Goal: Information Seeking & Learning: Learn about a topic

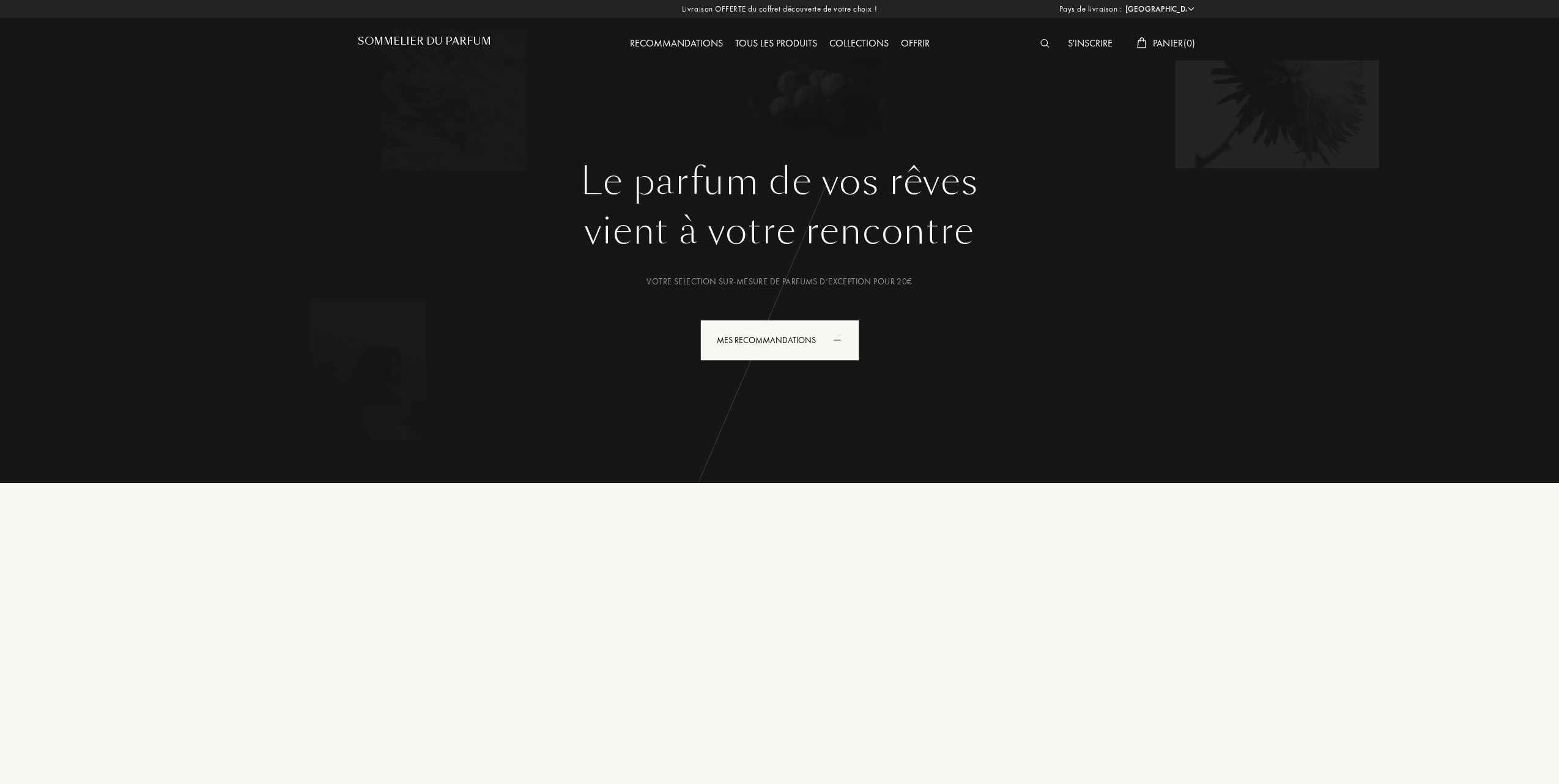
select select "FR"
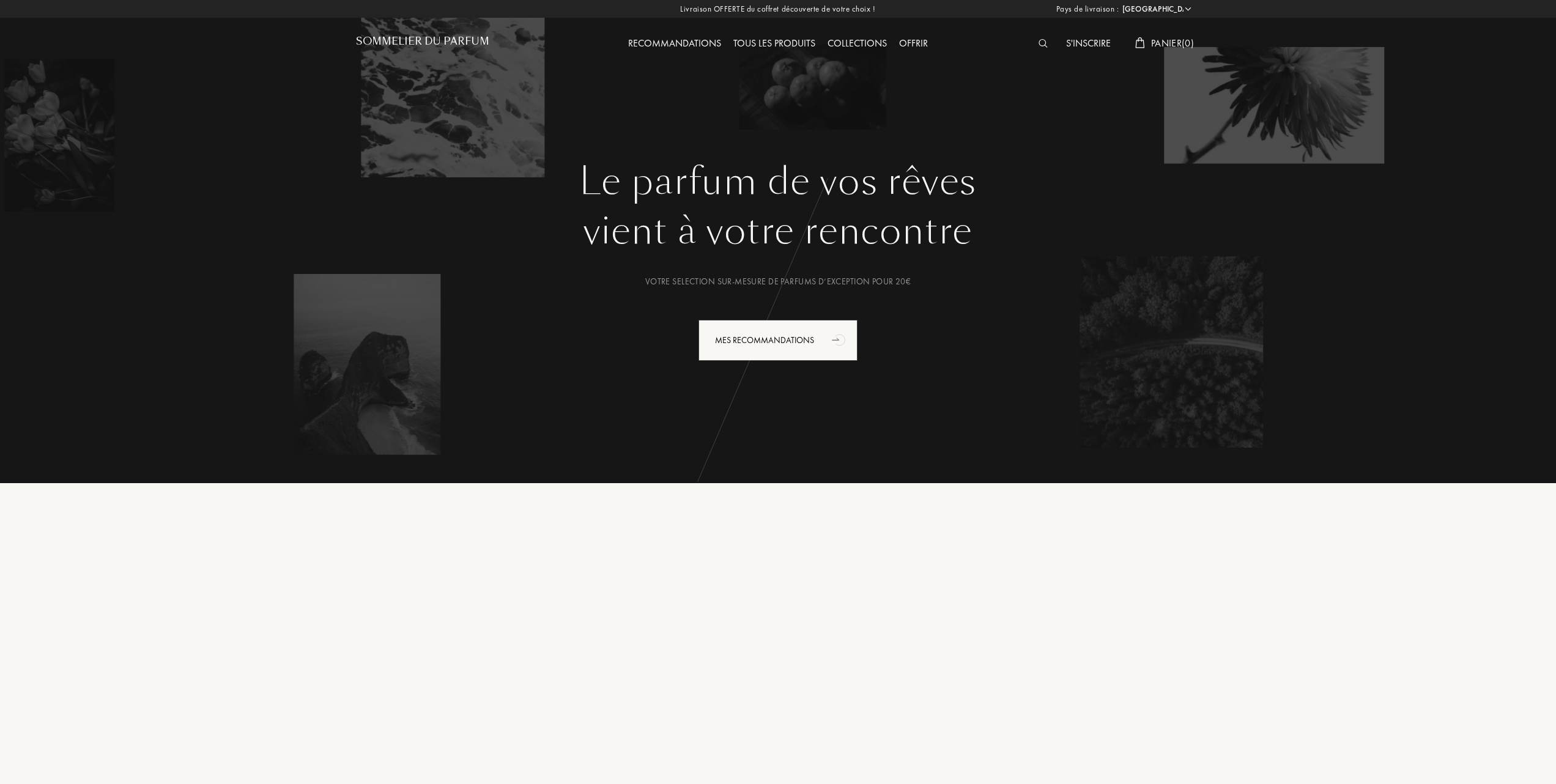
click at [789, 39] on div "Tous les produits" at bounding box center [774, 44] width 94 height 16
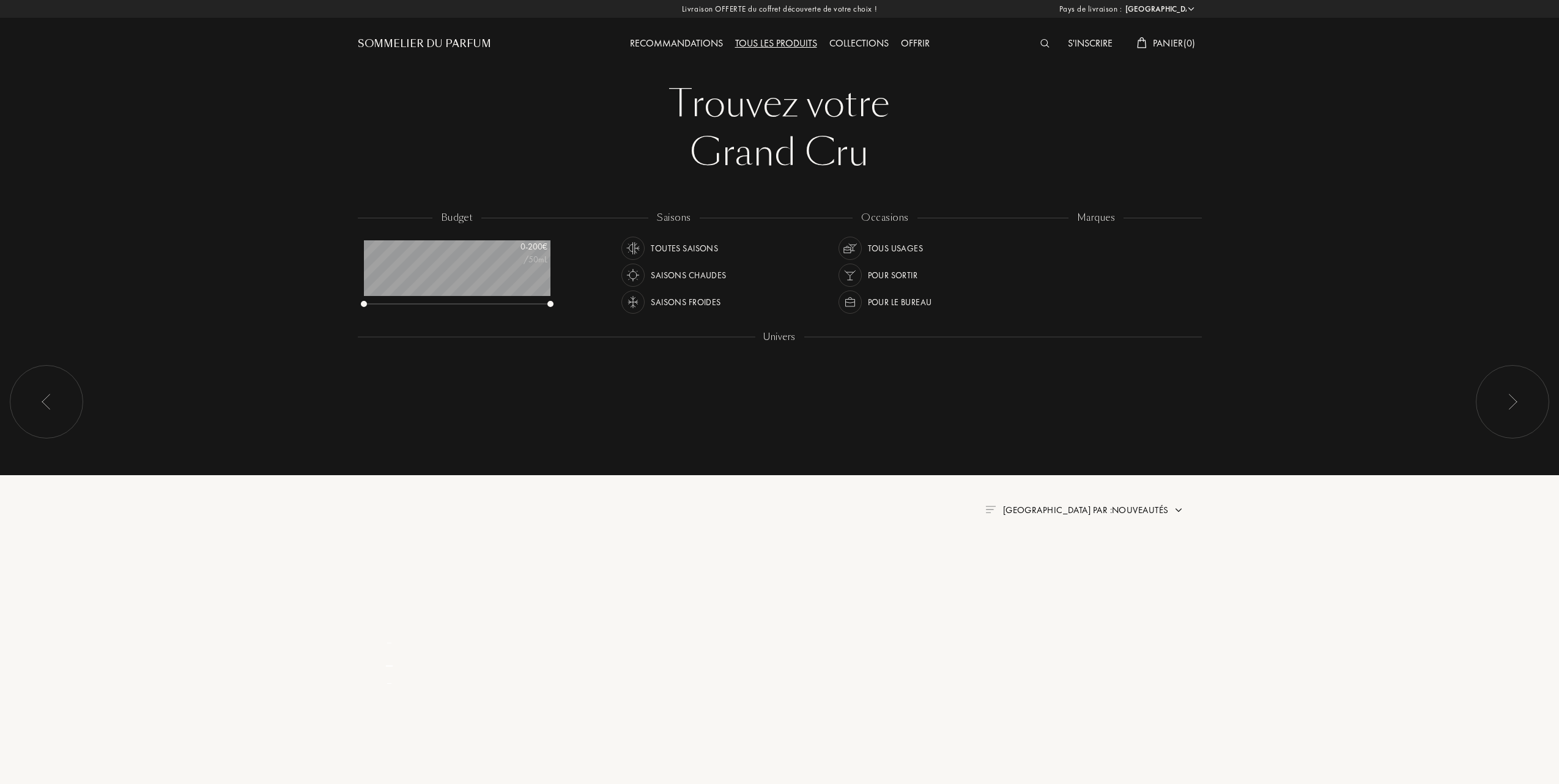
select select "FR"
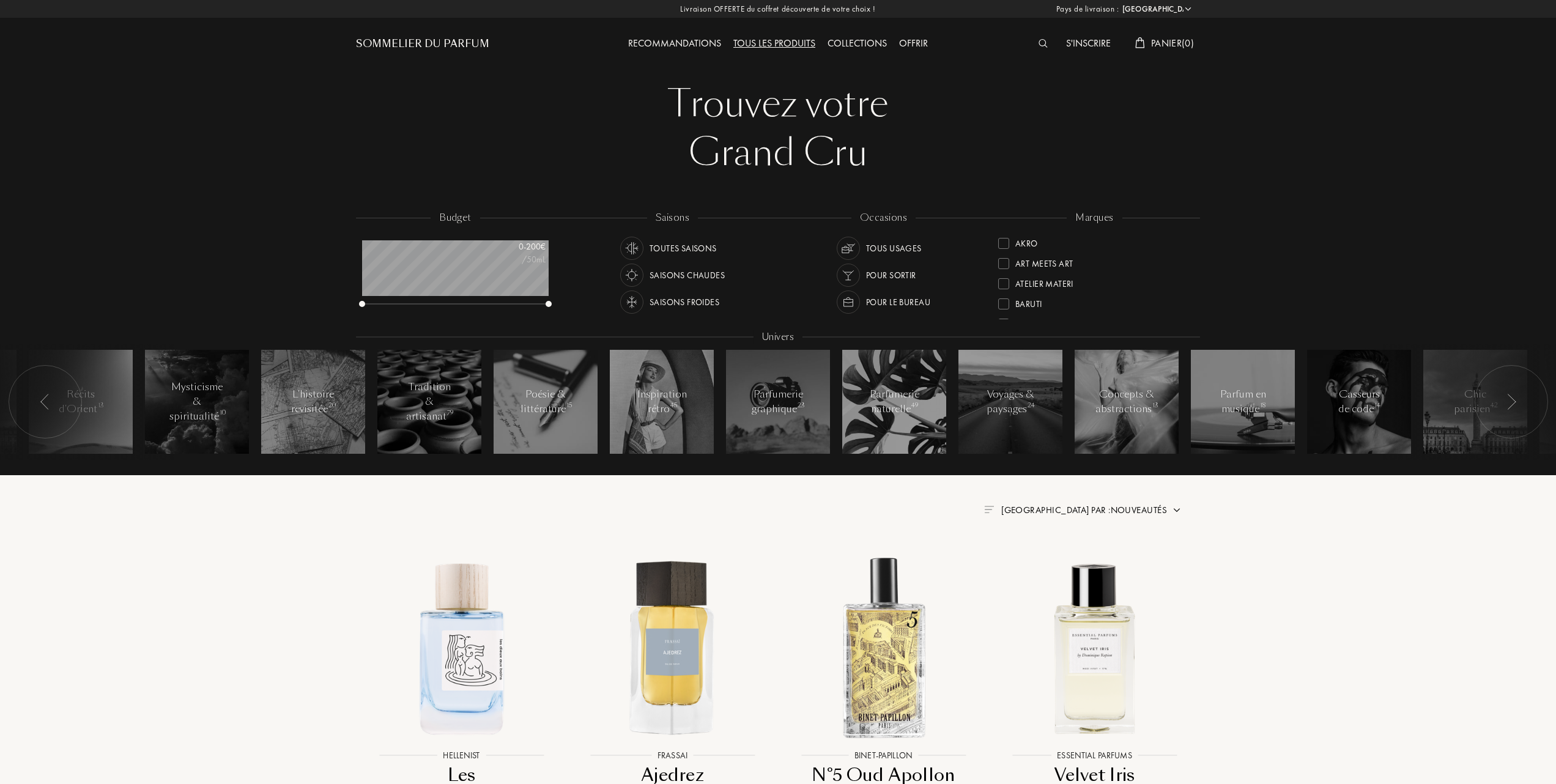
click at [1172, 509] on img at bounding box center [1176, 510] width 10 height 10
click at [1053, 550] on div at bounding box center [1054, 546] width 9 height 9
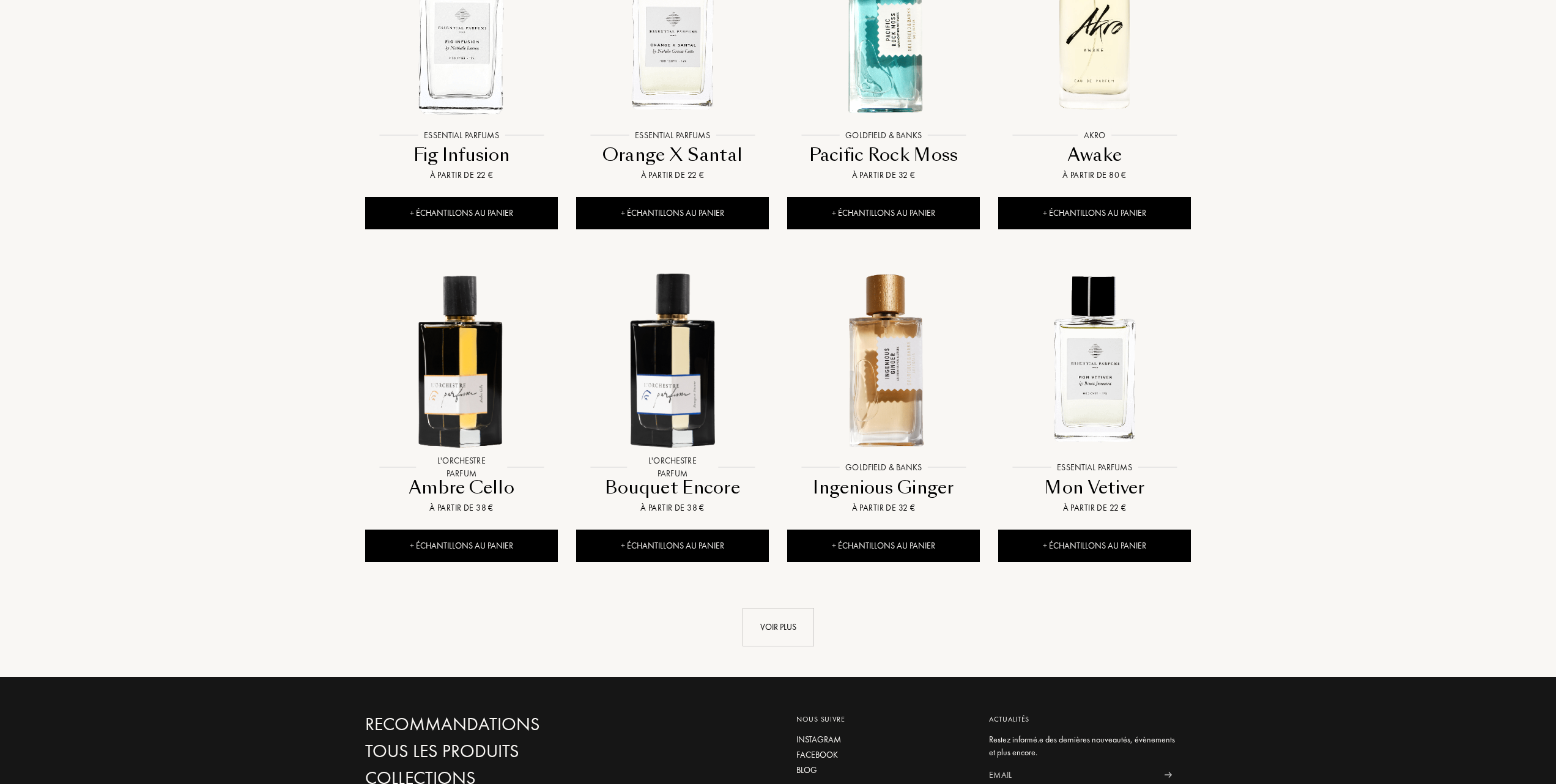
scroll to position [978, 0]
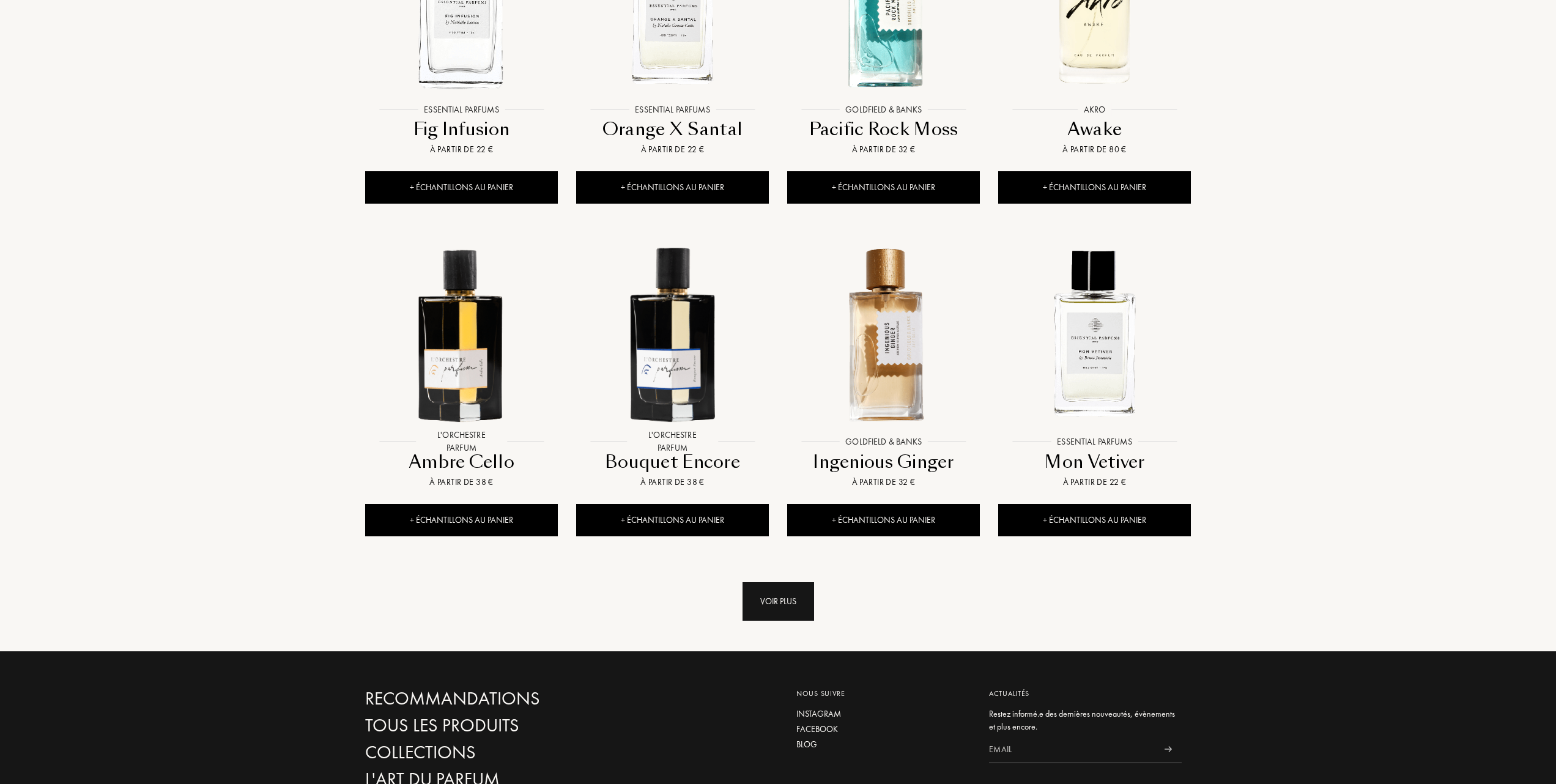
click at [769, 607] on div "Voir plus" at bounding box center [778, 600] width 72 height 39
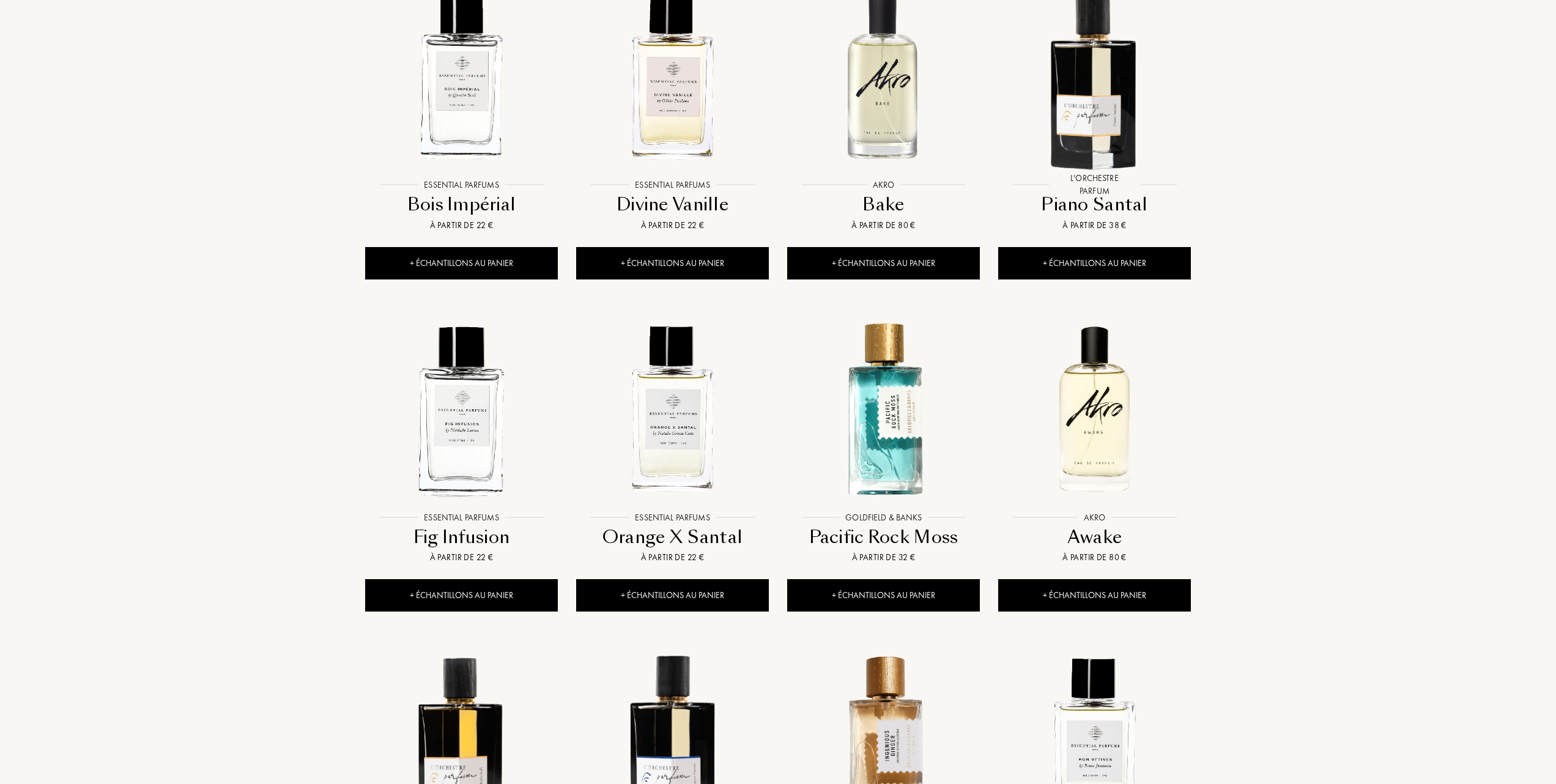
scroll to position [407, 0]
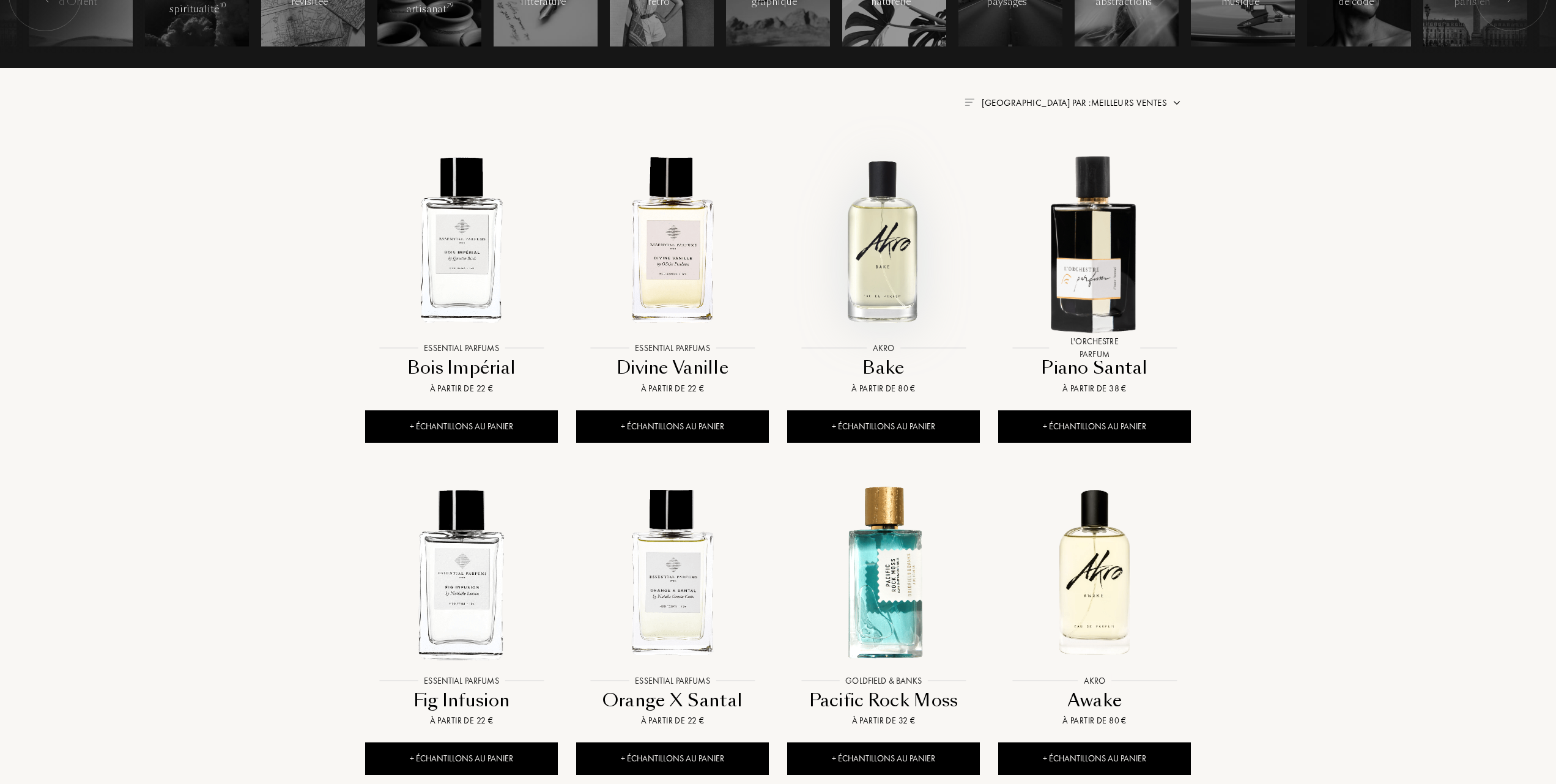
click at [875, 264] on img at bounding box center [883, 240] width 190 height 190
click at [669, 274] on img at bounding box center [672, 240] width 190 height 190
click at [670, 251] on img at bounding box center [672, 240] width 190 height 190
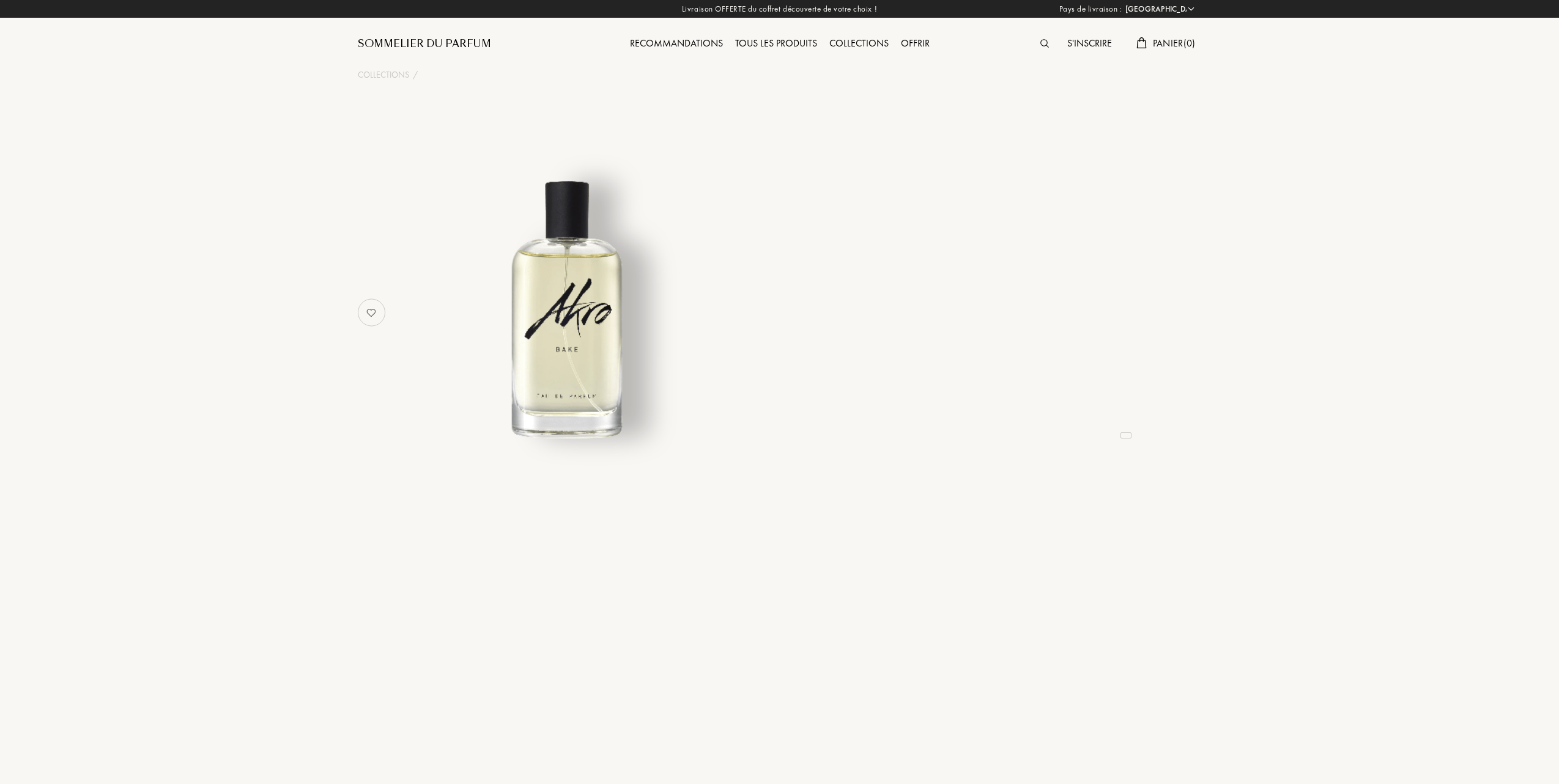
select select "FR"
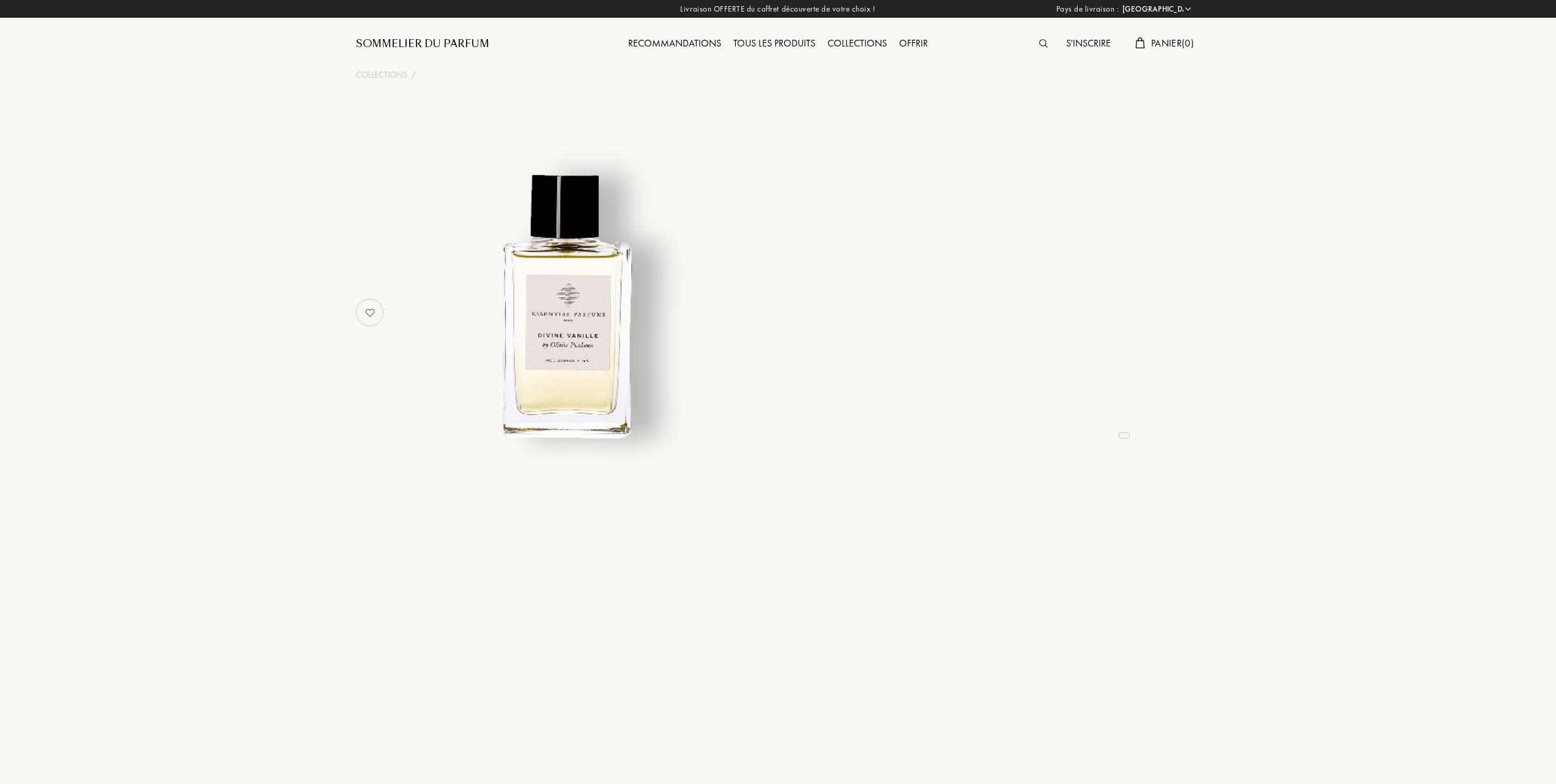
select select "FR"
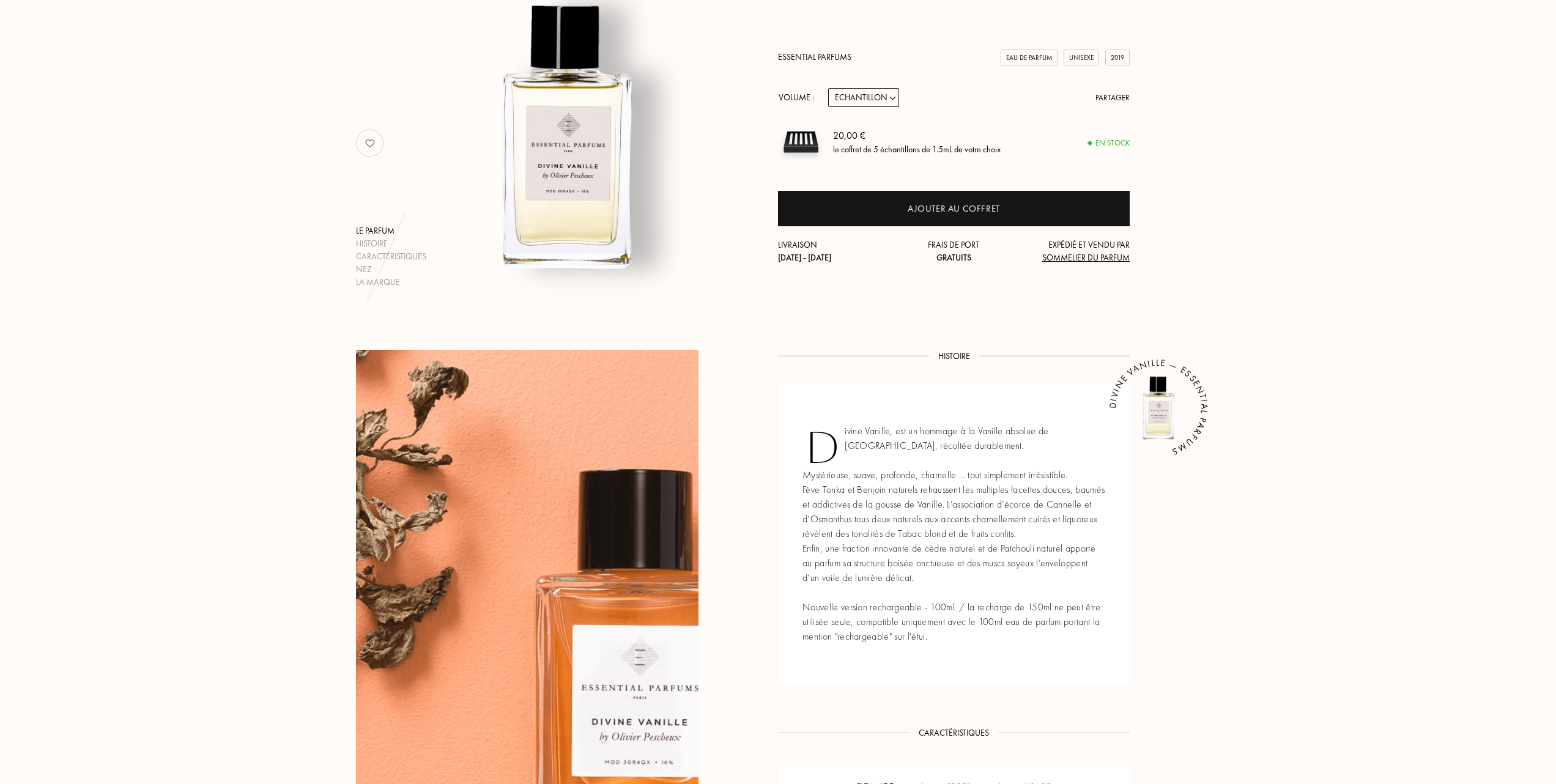
scroll to position [162, 0]
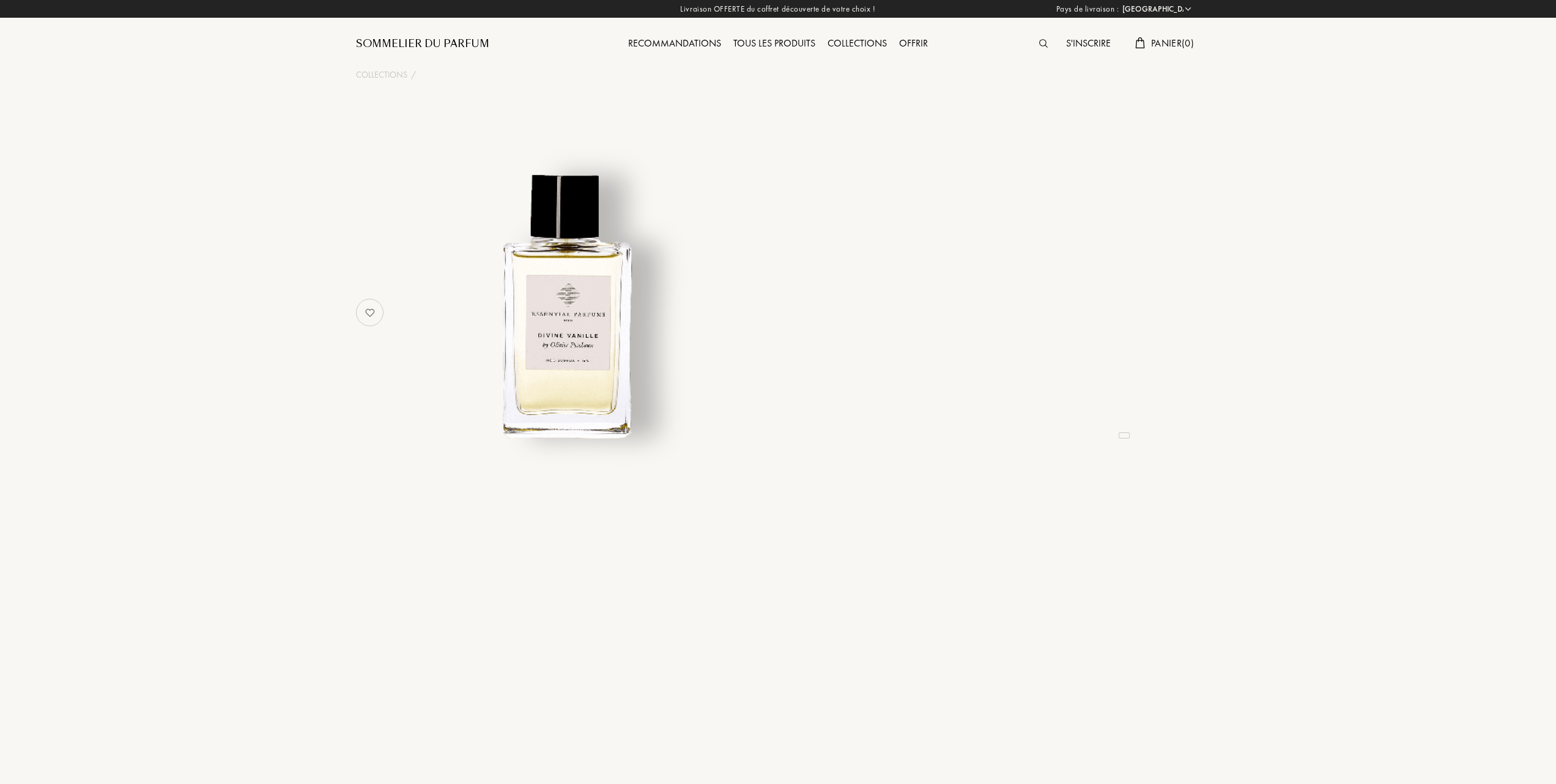
select select "FR"
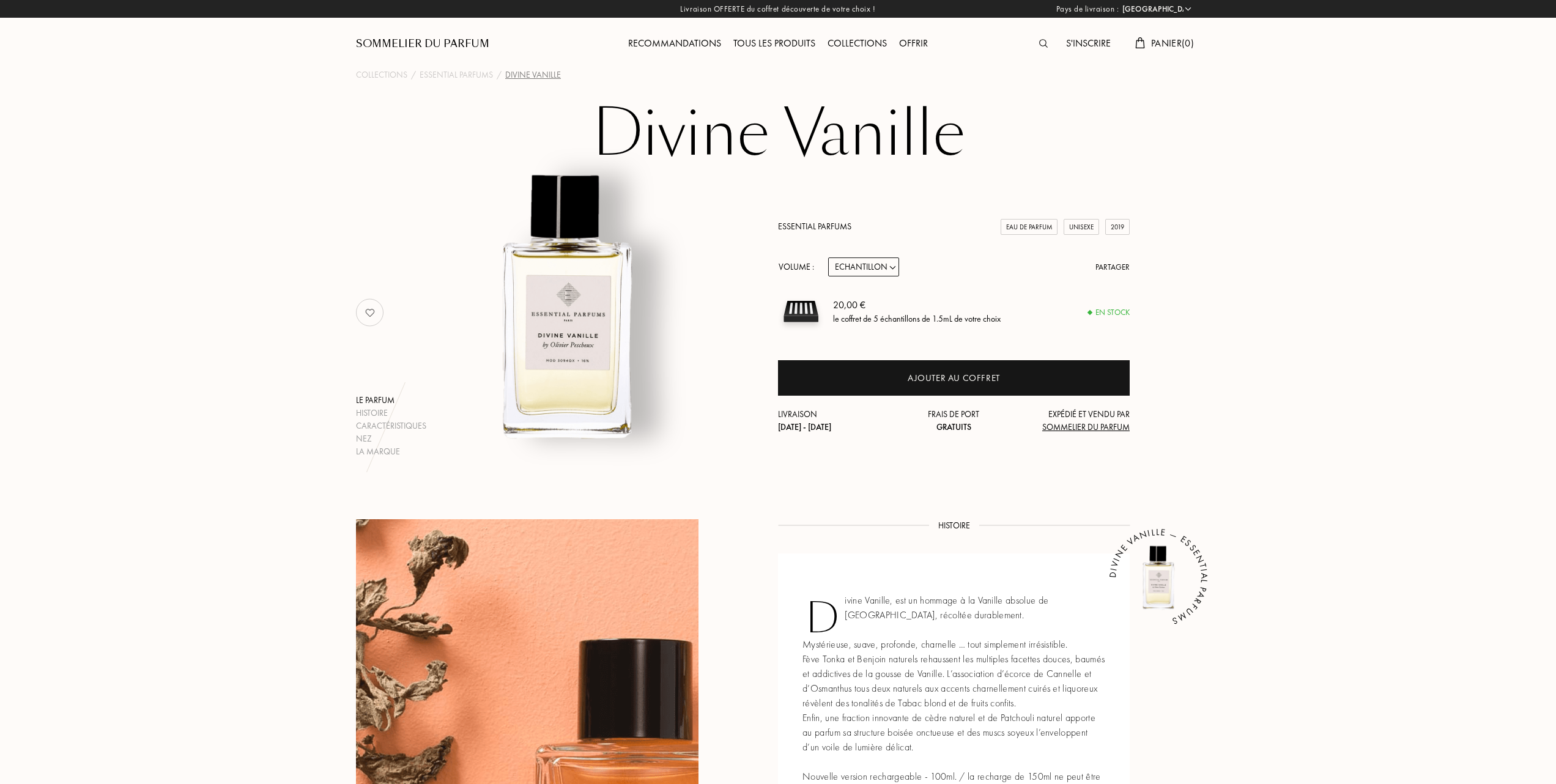
click at [895, 264] on select "Echantillon 10mL 100mL 150mL" at bounding box center [863, 266] width 71 height 19
select select "2"
click at [828, 257] on select "Echantillon 10mL 100mL 150mL" at bounding box center [863, 266] width 71 height 19
select select "2"
click at [894, 261] on select "Echantillon 10mL 100mL 150mL" at bounding box center [863, 266] width 71 height 19
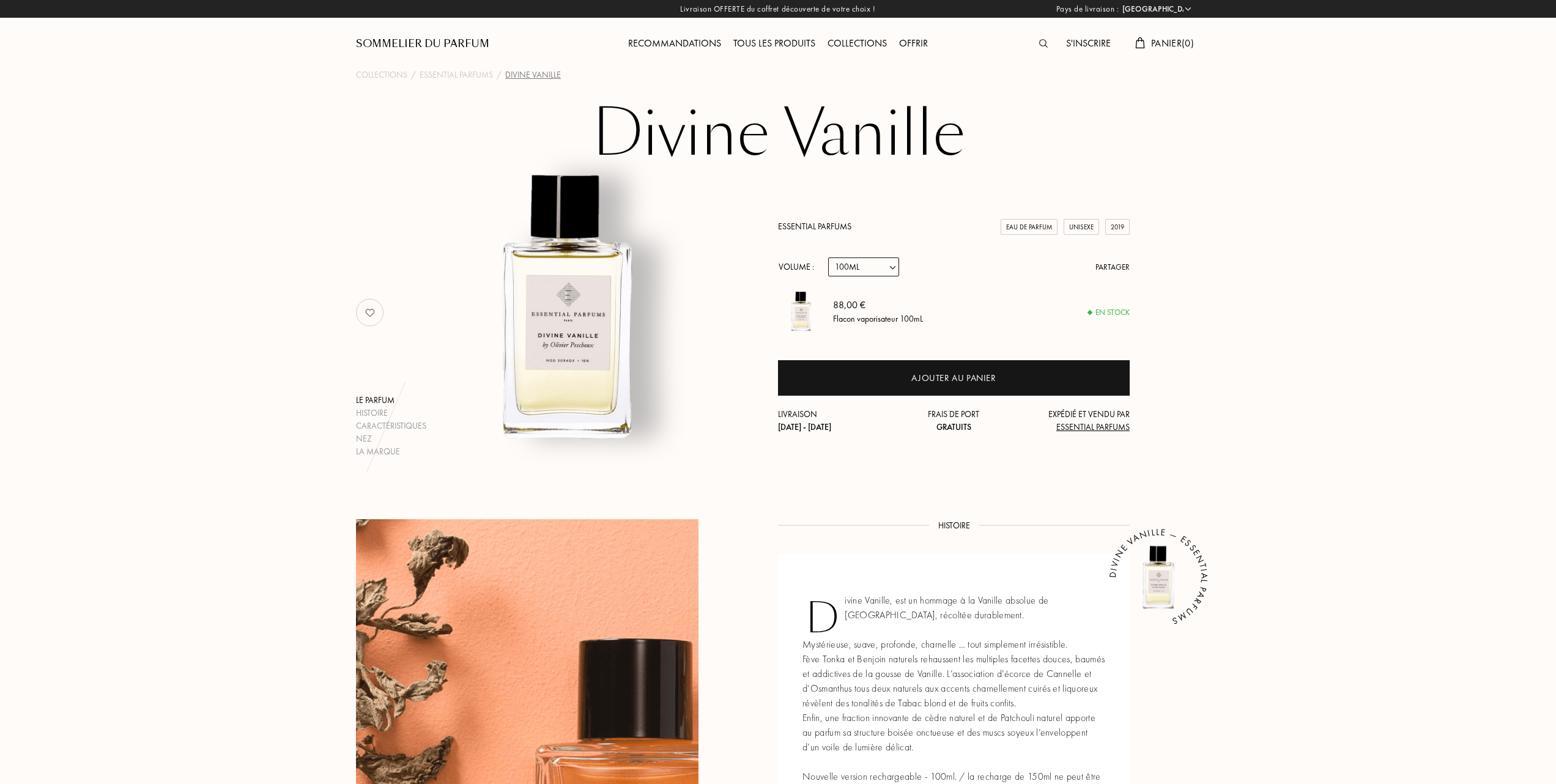
select select "1"
click at [828, 257] on select "Echantillon 10mL 100mL 150mL" at bounding box center [863, 266] width 71 height 19
select select "1"
